Goal: Task Accomplishment & Management: Manage account settings

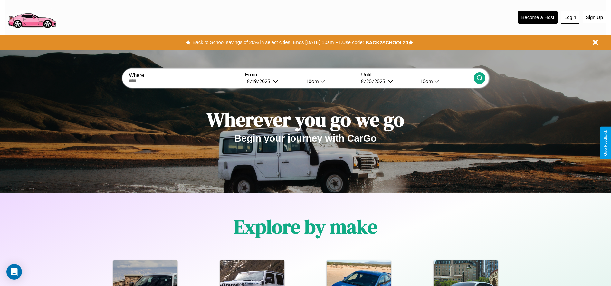
click at [570, 17] on button "Login" at bounding box center [570, 17] width 18 height 12
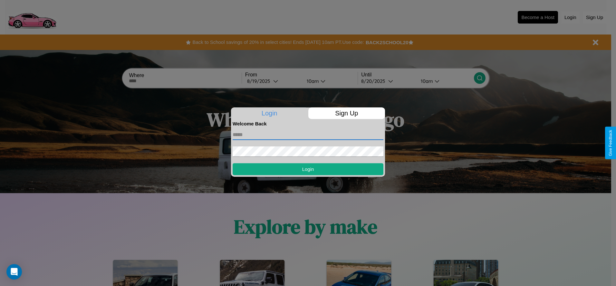
click at [308, 134] on input "text" at bounding box center [307, 134] width 151 height 10
type input "**********"
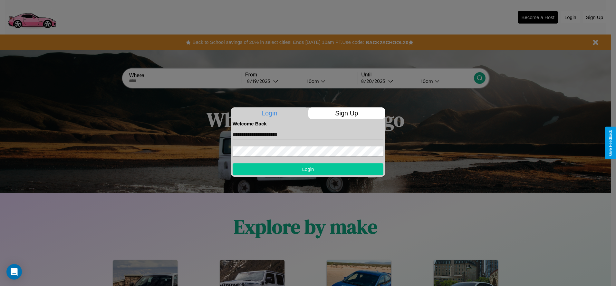
click at [308, 169] on button "Login" at bounding box center [307, 169] width 151 height 12
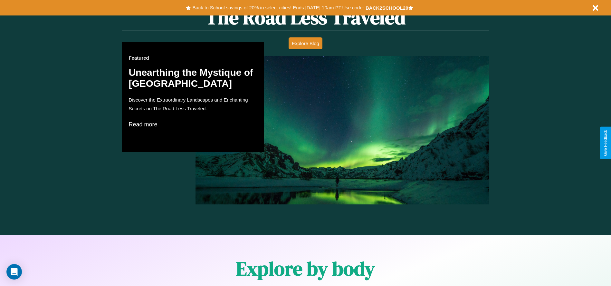
scroll to position [924, 0]
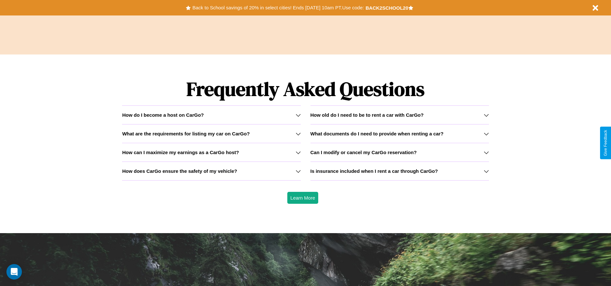
click at [399, 133] on h3 "What documents do I need to provide when renting a car?" at bounding box center [376, 133] width 133 height 5
click at [211, 171] on h3 "How does CarGo ensure the safety of my vehicle?" at bounding box center [179, 170] width 115 height 5
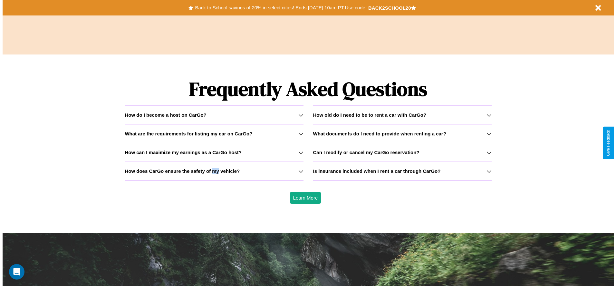
scroll to position [0, 0]
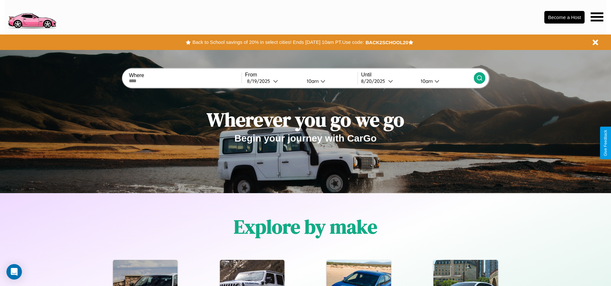
click at [597, 17] on icon at bounding box center [596, 16] width 13 height 9
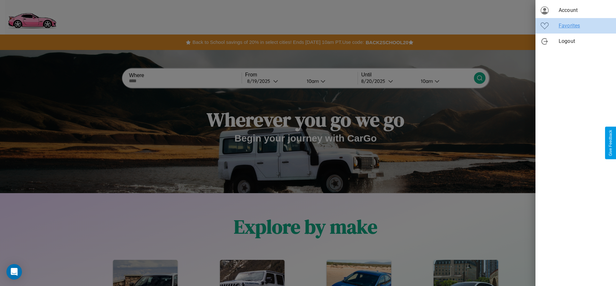
click at [575, 26] on span "Favorites" at bounding box center [584, 26] width 52 height 8
